Goal: Communication & Community: Answer question/provide support

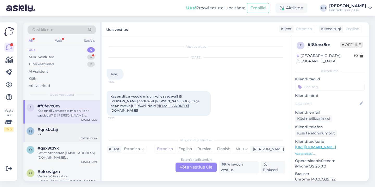
scroll to position [9, 0]
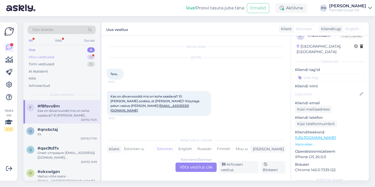
click at [42, 57] on div "Minu vestlused" at bounding box center [42, 57] width 26 height 5
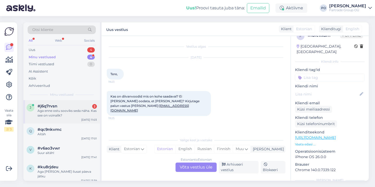
click at [67, 112] on div "Aga enne ostu sooviks seda näha. Kas see on voinalik?" at bounding box center [67, 113] width 59 height 9
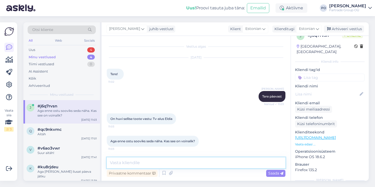
click at [179, 163] on textarea at bounding box center [196, 163] width 179 height 11
type textarea "T"
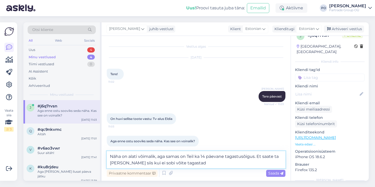
type textarea "Näha on alati võimalik, aga samas on Teil ka 14 päevane tagastusõigus. Et saate…"
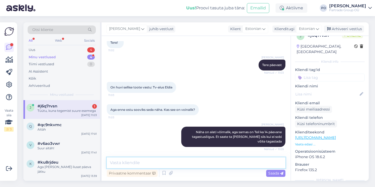
scroll to position [54, 0]
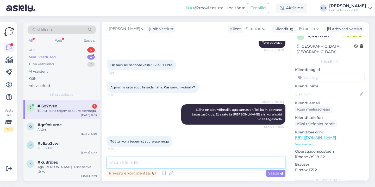
click at [126, 161] on textarea at bounding box center [196, 163] width 179 height 11
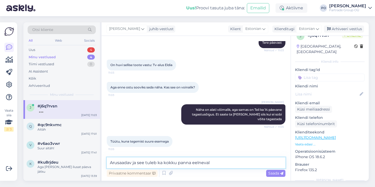
type textarea "Arusaadav ja see tuleb ka kokku panna eelnevalt"
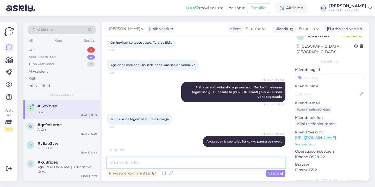
scroll to position [99, 0]
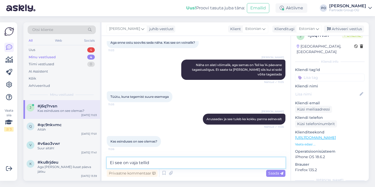
type textarea "Ei see on vaja tellida"
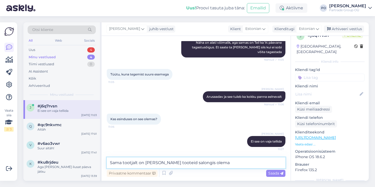
type textarea "Sama tootjalt on [PERSON_NAME] tooteid salongis olemas"
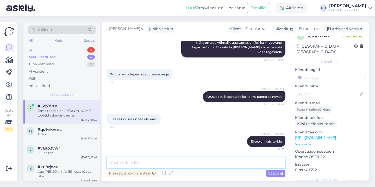
scroll to position [144, 0]
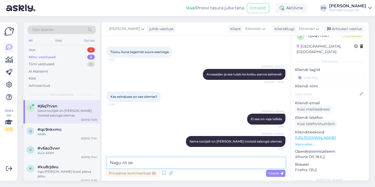
type textarea "Nagu nt see"
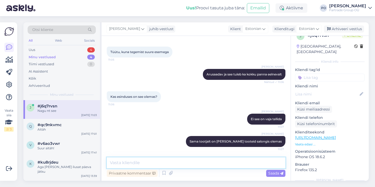
scroll to position [166, 0]
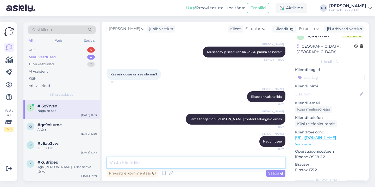
paste textarea "[URL][DOMAIN_NAME]"
type textarea "[URL][DOMAIN_NAME]"
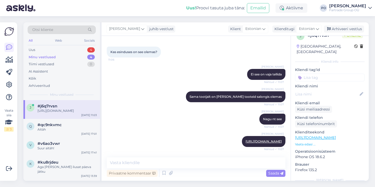
click at [302, 142] on p "Vaata edasi ..." at bounding box center [330, 144] width 70 height 5
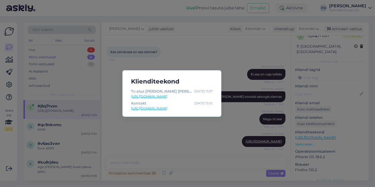
click at [194, 125] on div "Klienditeekond Tv-alus [PERSON_NAME] [PERSON_NAME] telerialuseid • Elutoamööbel…" at bounding box center [187, 93] width 375 height 187
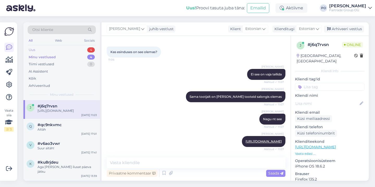
click at [72, 48] on div "Uus 4" at bounding box center [62, 49] width 68 height 7
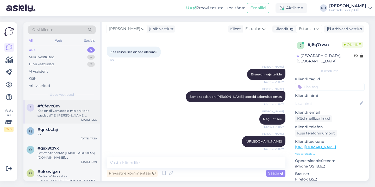
click at [64, 114] on div "Kas on diivanvoodid mis on kohe saadaval? Ei [PERSON_NAME] oodata, et [PERSON_N…" at bounding box center [67, 113] width 59 height 9
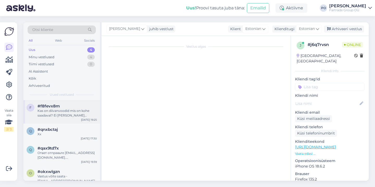
scroll to position [0, 0]
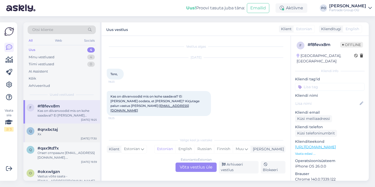
click at [56, 134] on div "Xx" at bounding box center [67, 134] width 59 height 5
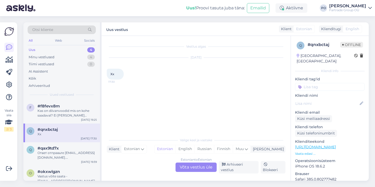
click at [182, 170] on div "Estonian to Estonian Võta vestlus üle" at bounding box center [196, 167] width 41 height 9
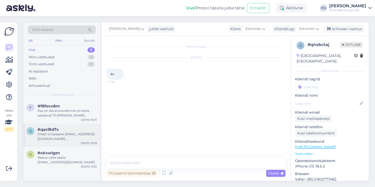
click at [77, 137] on div "Ответ отправьте [EMAIL_ADDRESS][DOMAIN_NAME]. [GEOGRAPHIC_DATA]" at bounding box center [67, 136] width 59 height 9
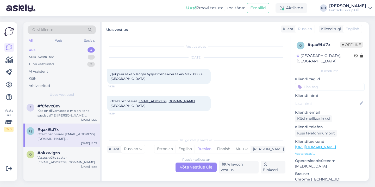
click at [211, 167] on div "Russian to Russian Võta vestlus üle" at bounding box center [196, 167] width 41 height 9
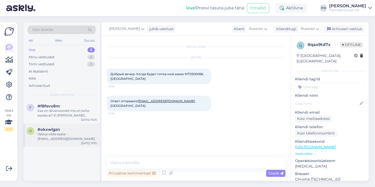
click at [75, 134] on div "Vastus võite saata - [EMAIL_ADDRESS][DOMAIN_NAME]" at bounding box center [67, 136] width 59 height 9
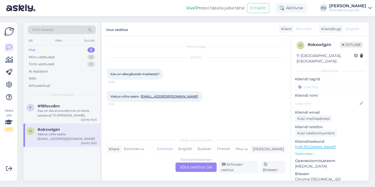
click at [200, 172] on div "Estonian to Estonian Võta vestlus üle" at bounding box center [196, 167] width 41 height 9
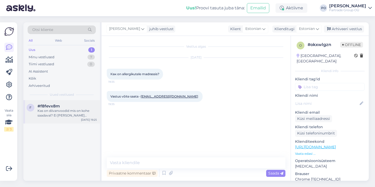
click at [78, 113] on div "Kas on diivanvoodid mis on kohe saadaval? Ei [PERSON_NAME] oodata, et [PERSON_N…" at bounding box center [67, 113] width 59 height 9
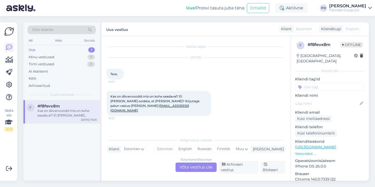
click at [188, 166] on div "Estonian to Estonian Võta vestlus üle" at bounding box center [196, 167] width 41 height 9
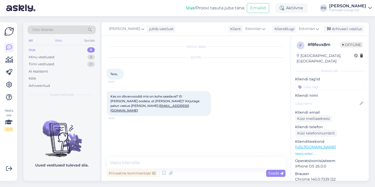
click at [58, 41] on div "Web" at bounding box center [58, 40] width 9 height 7
click at [46, 56] on div "Minu vestlused" at bounding box center [42, 57] width 26 height 5
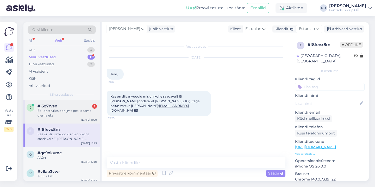
click at [64, 114] on div "Et konstruktsioon jms peaks sama olema eks" at bounding box center [67, 113] width 59 height 9
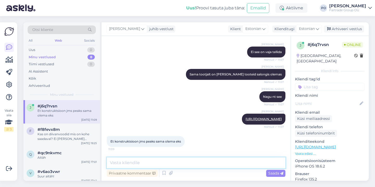
click at [153, 166] on textarea at bounding box center [196, 163] width 179 height 11
type textarea "Jah"
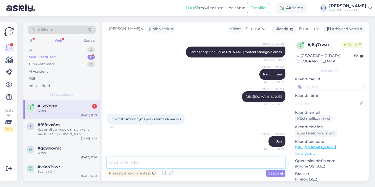
scroll to position [278, 0]
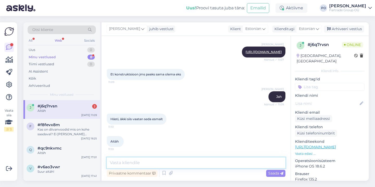
click at [161, 159] on textarea at bounding box center [196, 163] width 179 height 11
type textarea "Selge väga hea ja jääme ootame Teid!"
